Goal: Task Accomplishment & Management: Use online tool/utility

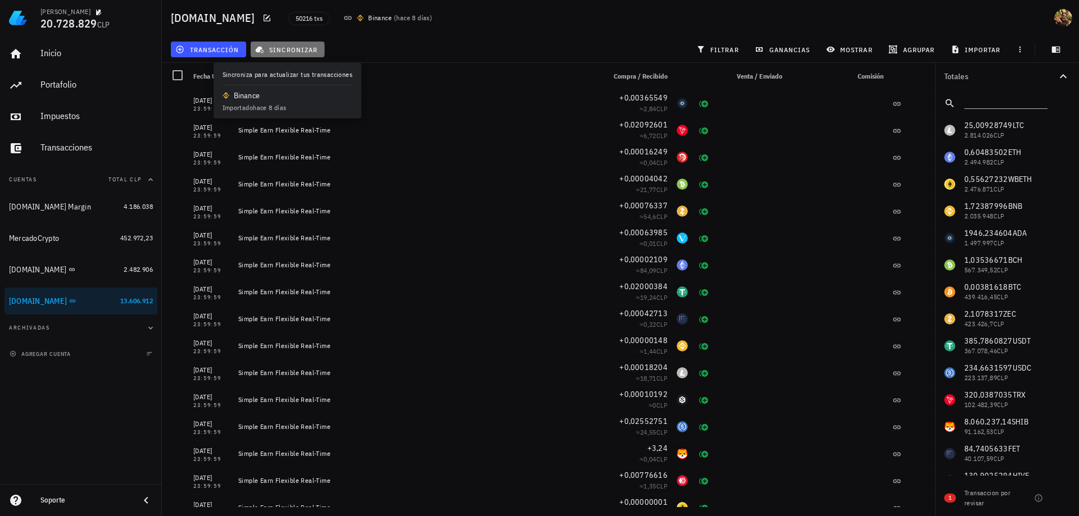
click at [294, 48] on span "sincronizar" at bounding box center [287, 49] width 60 height 9
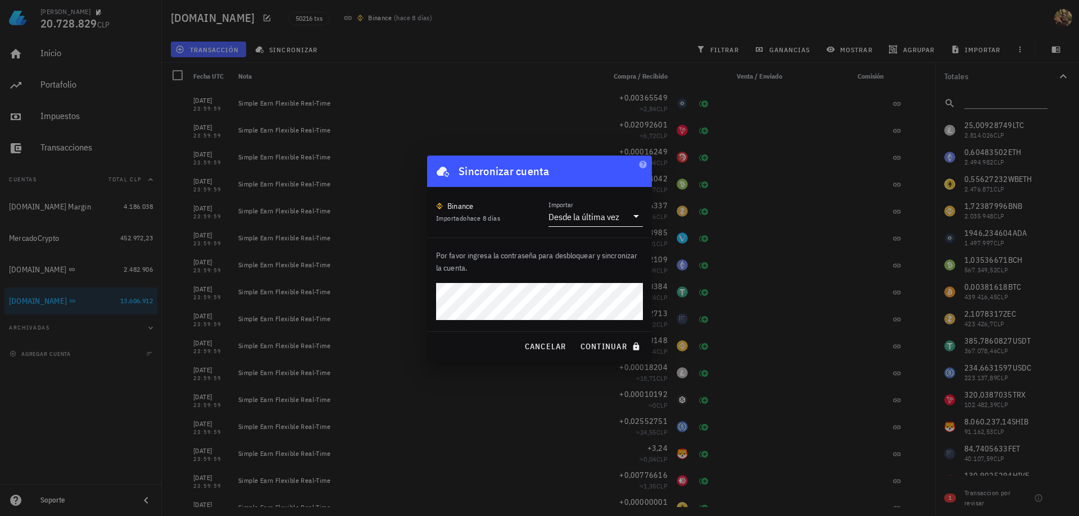
click at [586, 217] on div "Desde la última vez" at bounding box center [583, 216] width 71 height 11
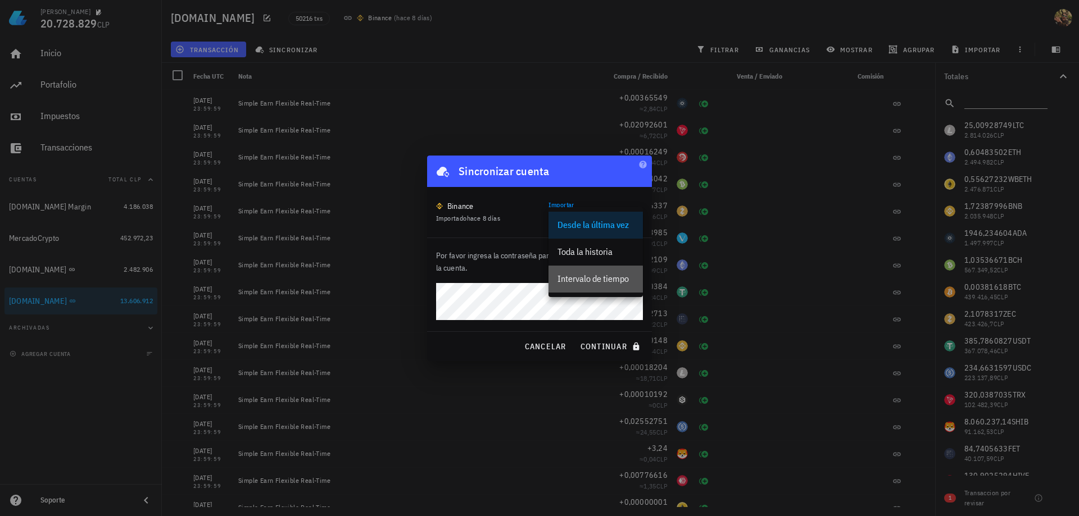
click at [584, 279] on div "Intervalo de tiempo" at bounding box center [595, 279] width 76 height 11
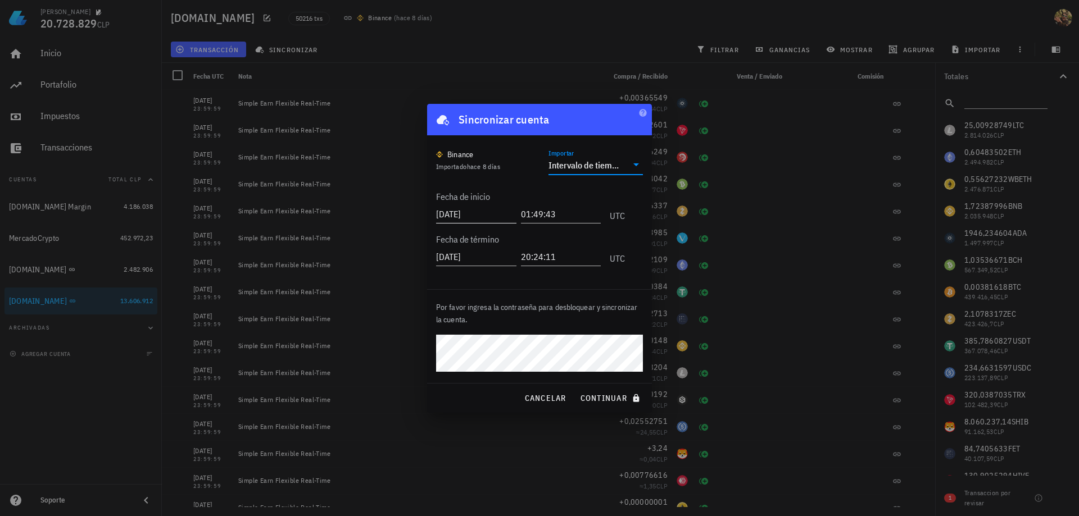
click at [461, 213] on input "2025-10-02" at bounding box center [476, 214] width 80 height 18
type input "2025-09-15"
type input "12:00:00"
type input "2025-10-01"
type input "12:00:00"
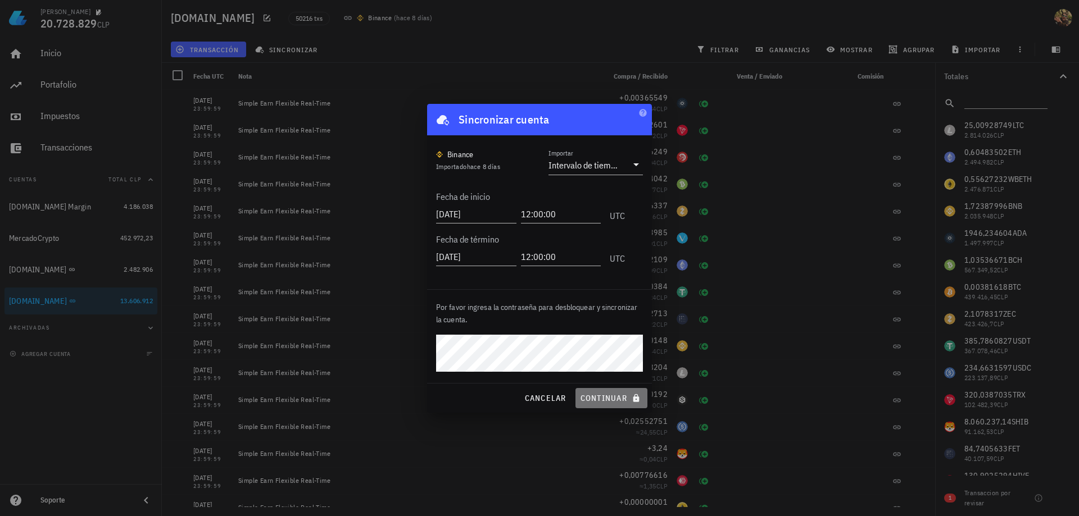
click at [606, 402] on span "continuar" at bounding box center [611, 398] width 63 height 10
